Goal: Task Accomplishment & Management: Manage account settings

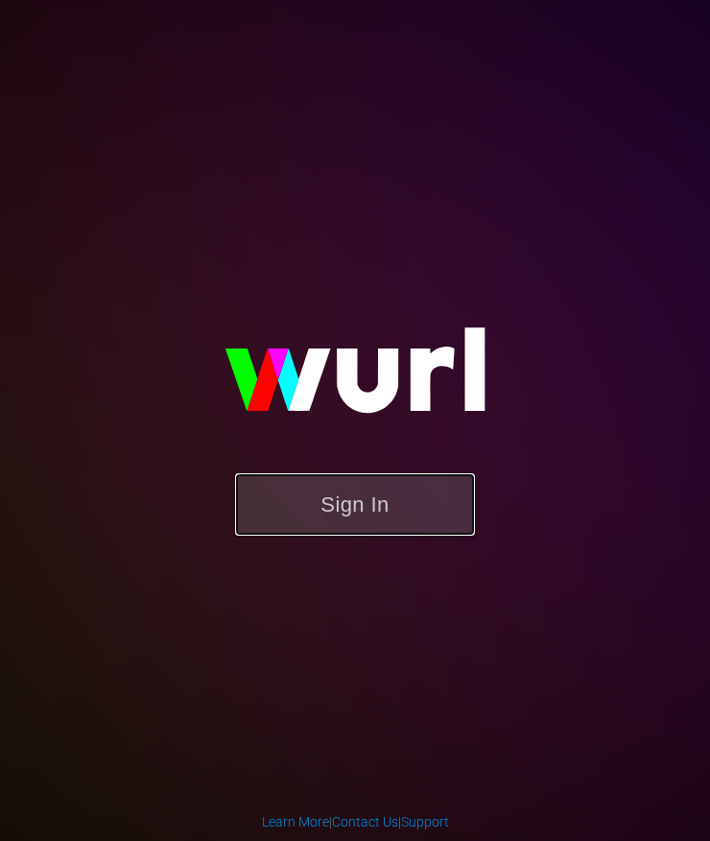
click at [402, 484] on button "Sign In" at bounding box center [355, 504] width 240 height 62
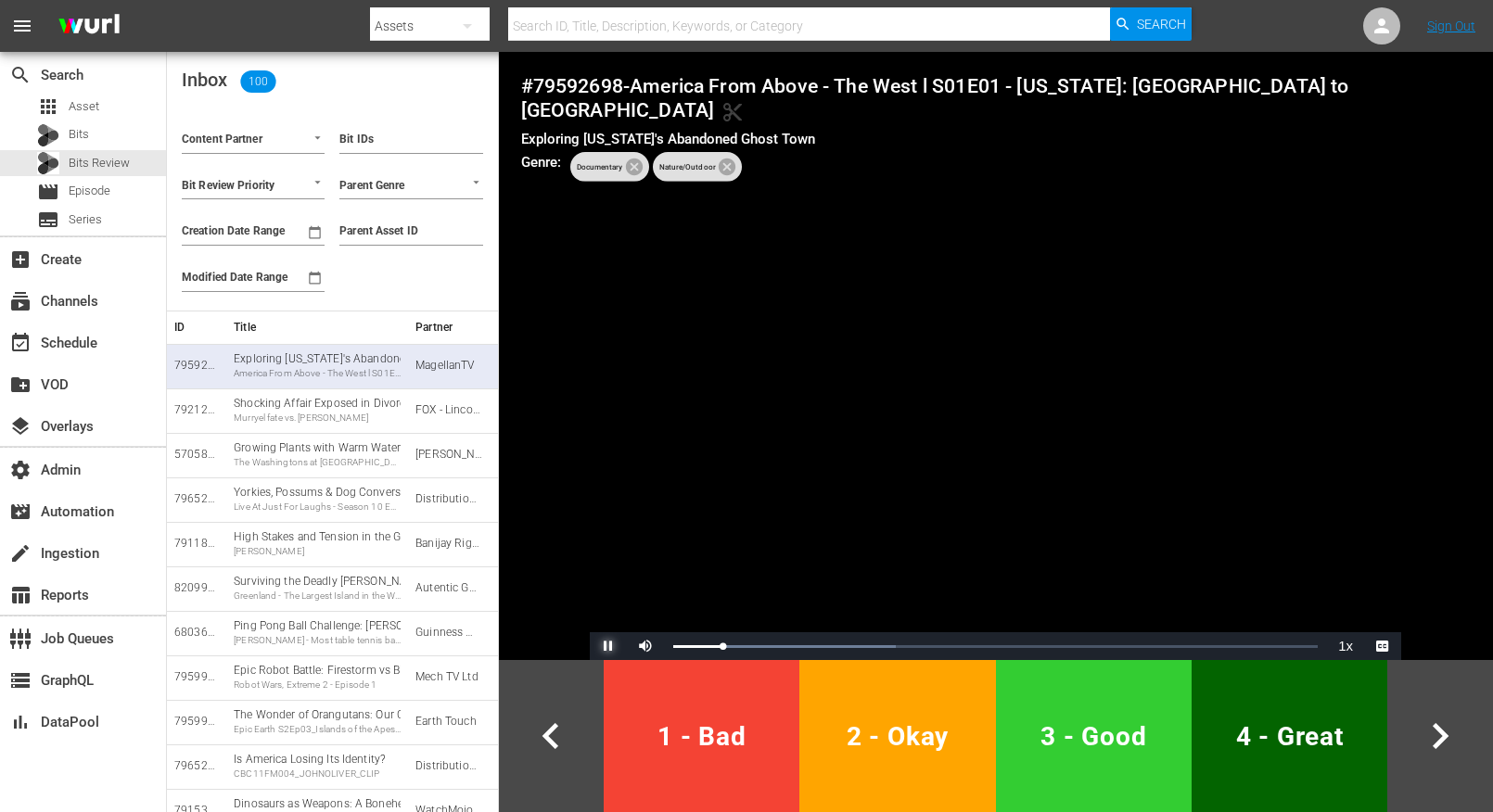
click at [608, 646] on span "Video Player" at bounding box center [608, 646] width 0 height 0
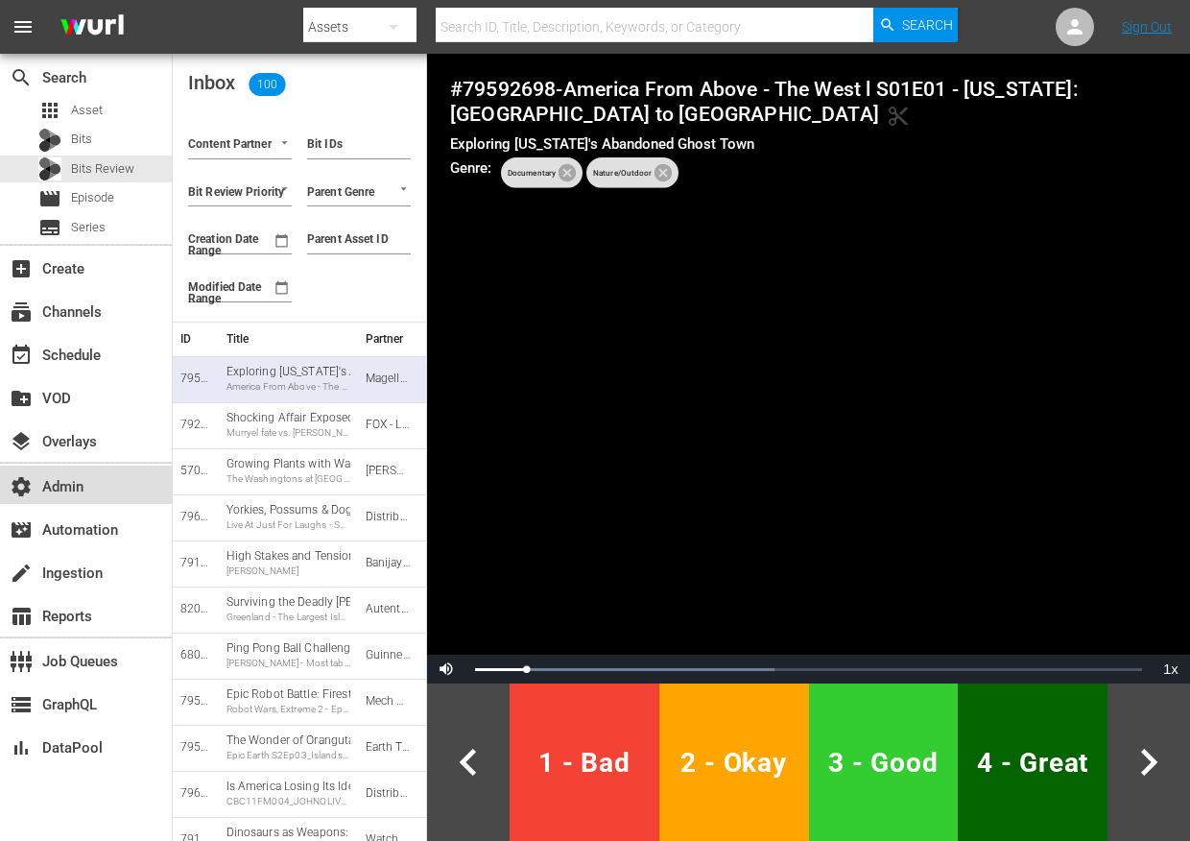
click at [77, 492] on div "settings Admin" at bounding box center [54, 483] width 108 height 17
